Goal: Task Accomplishment & Management: Use online tool/utility

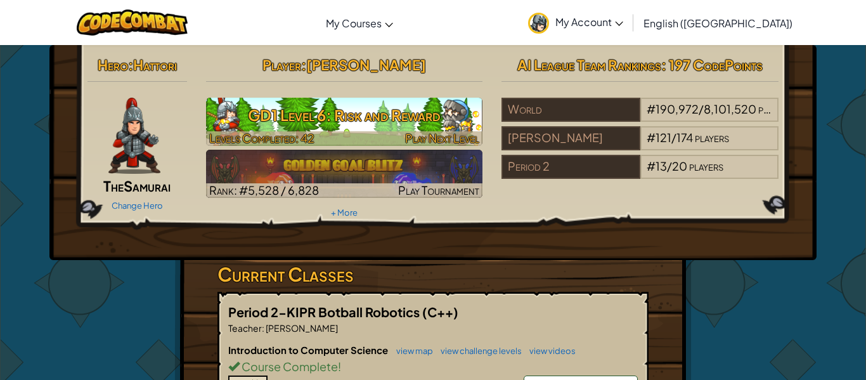
click at [398, 106] on h3 "GD1 Level 6: Risk and Reward" at bounding box center [344, 115] width 277 height 29
